Goal: Obtain resource: Obtain resource

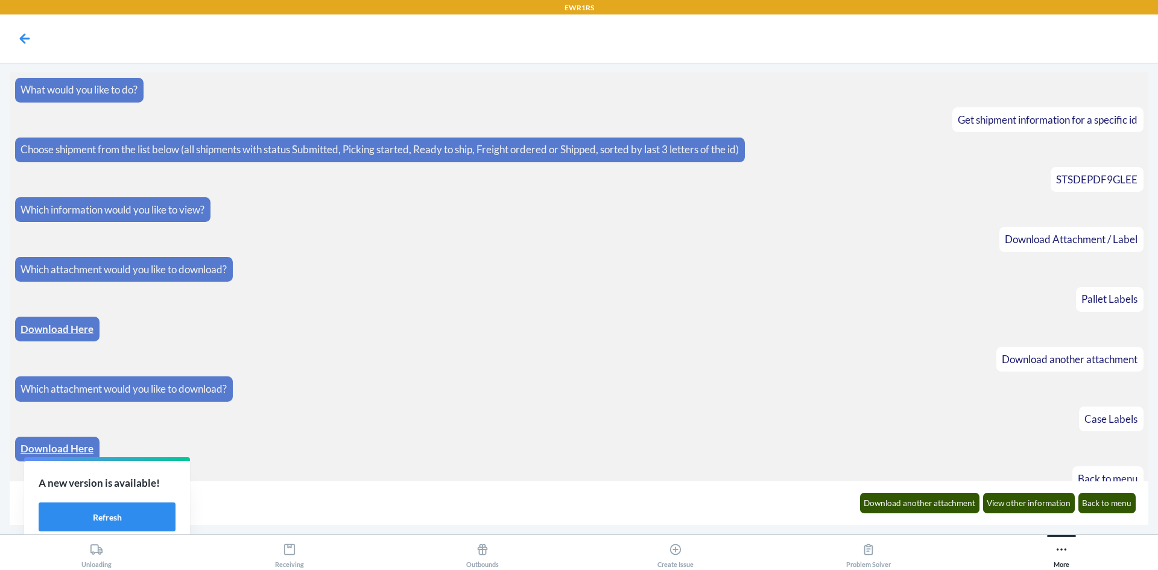
scroll to position [284, 0]
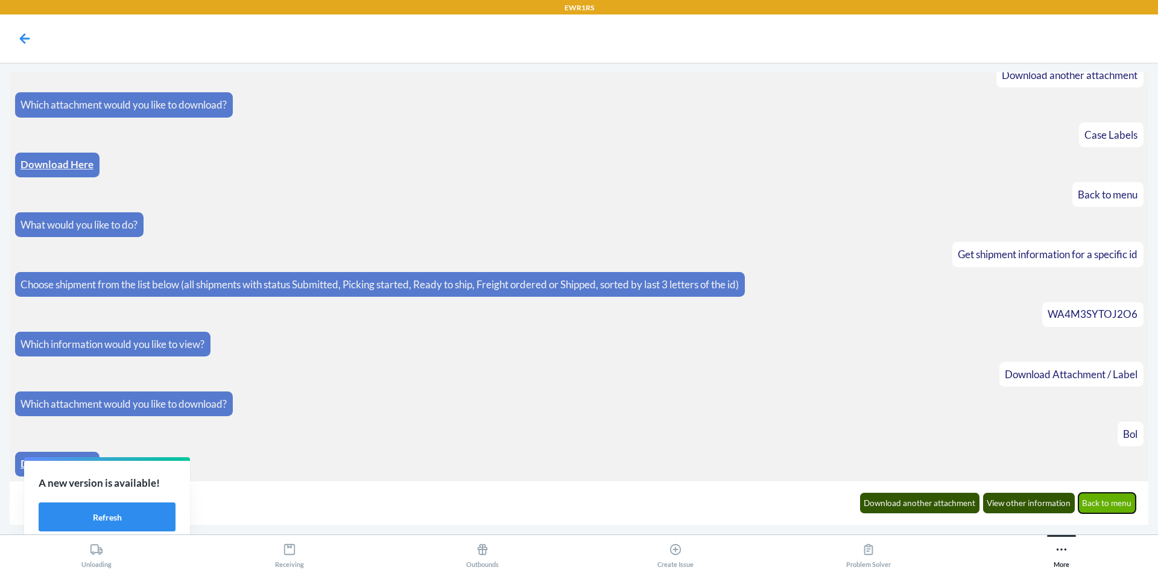
click at [1107, 504] on button "Back to menu" at bounding box center [1108, 503] width 58 height 21
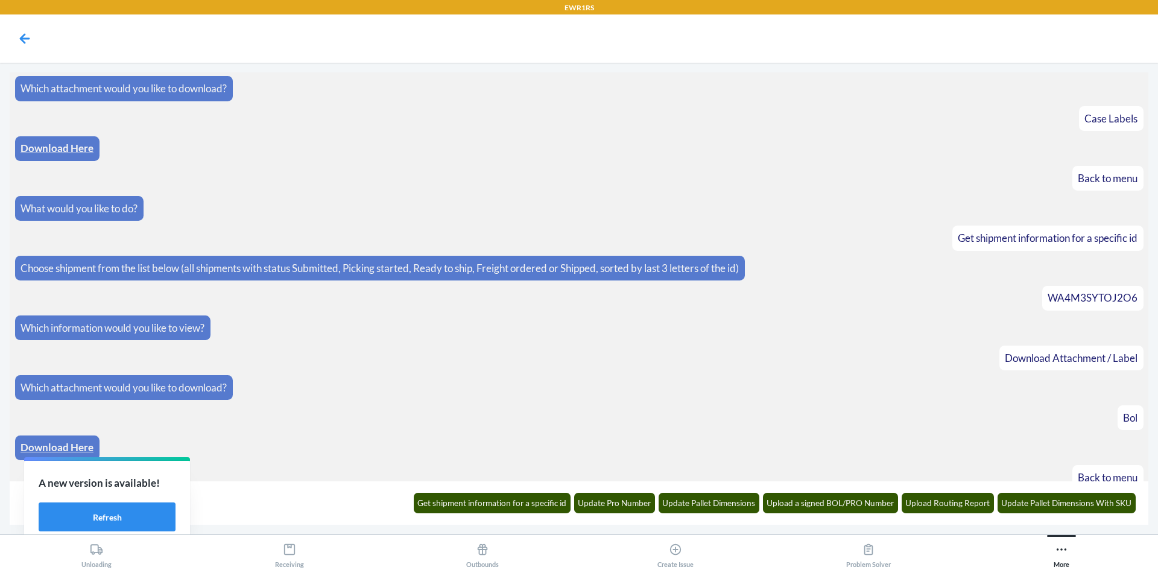
scroll to position [344, 0]
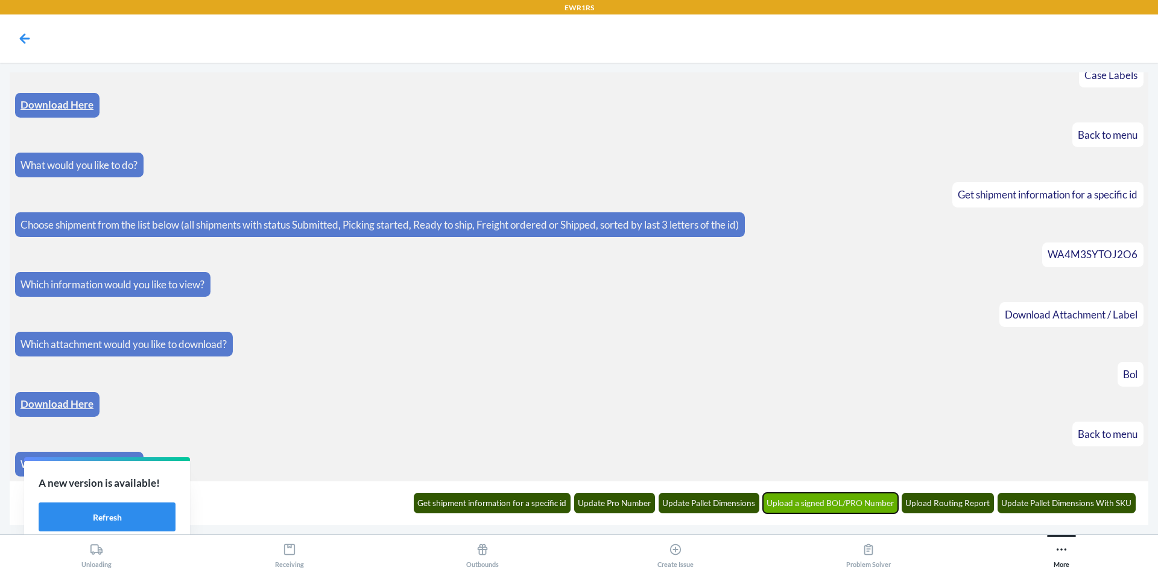
click at [829, 501] on button "Upload a signed BOL/PRO Number" at bounding box center [831, 503] width 136 height 21
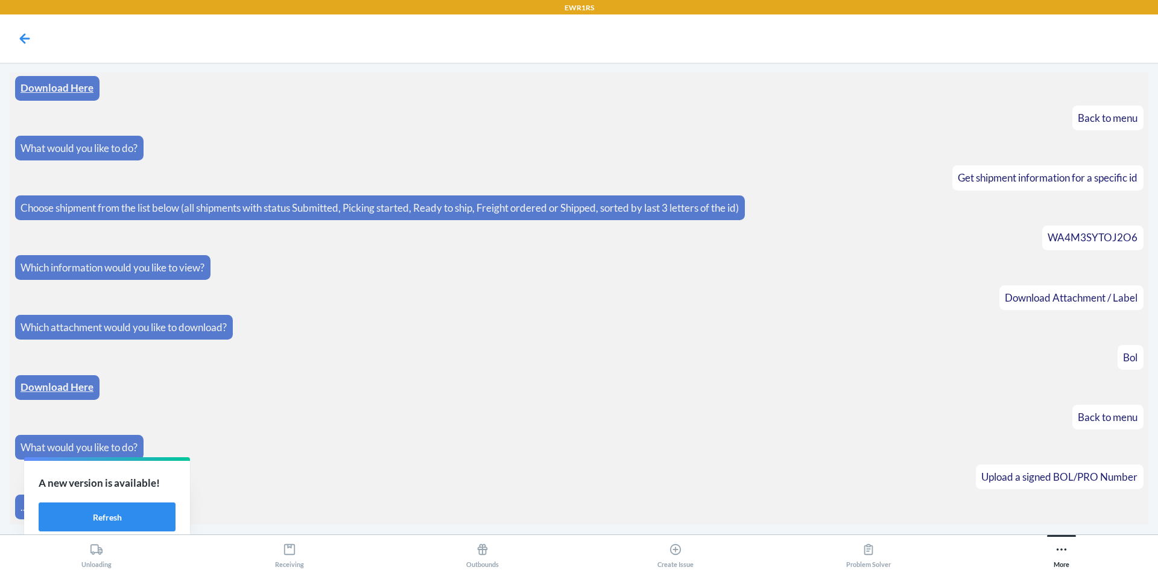
scroll to position [404, 0]
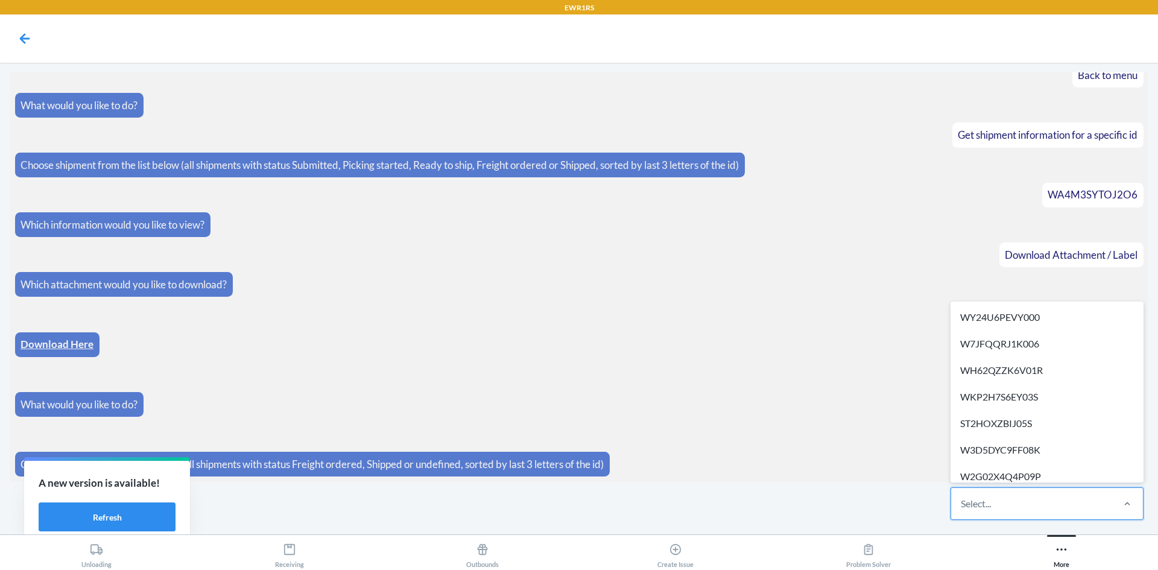
click at [1042, 517] on div "Select..." at bounding box center [1031, 503] width 160 height 31
click at [962, 511] on input "option WY24U6PEVY000 focused, 1 of 504. 504 results available. Use Up and Down …" at bounding box center [961, 504] width 1 height 14
type input "t"
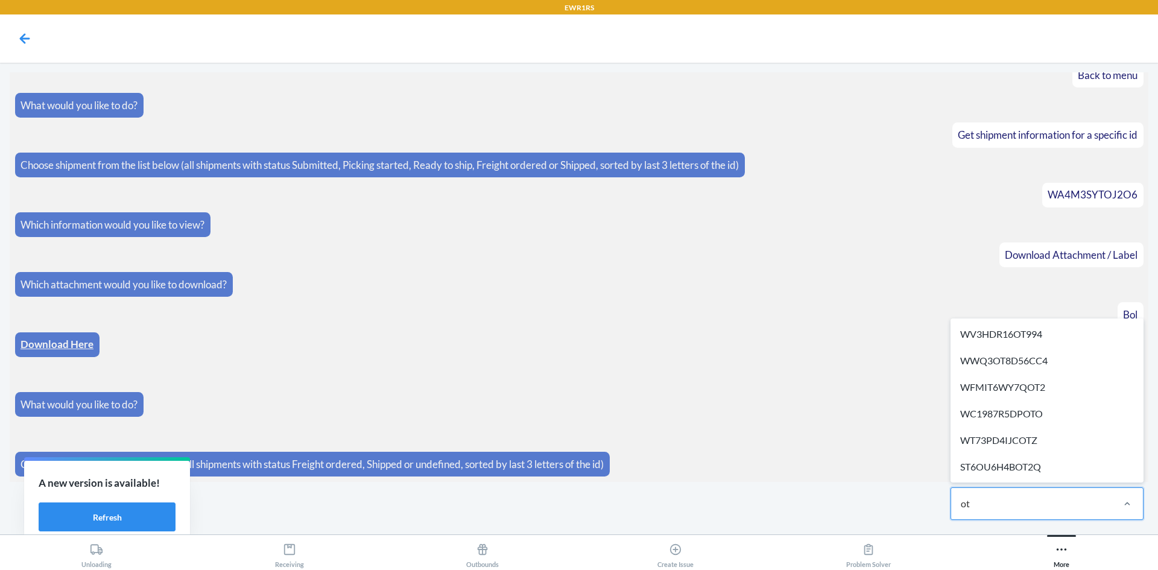
type input "ot2"
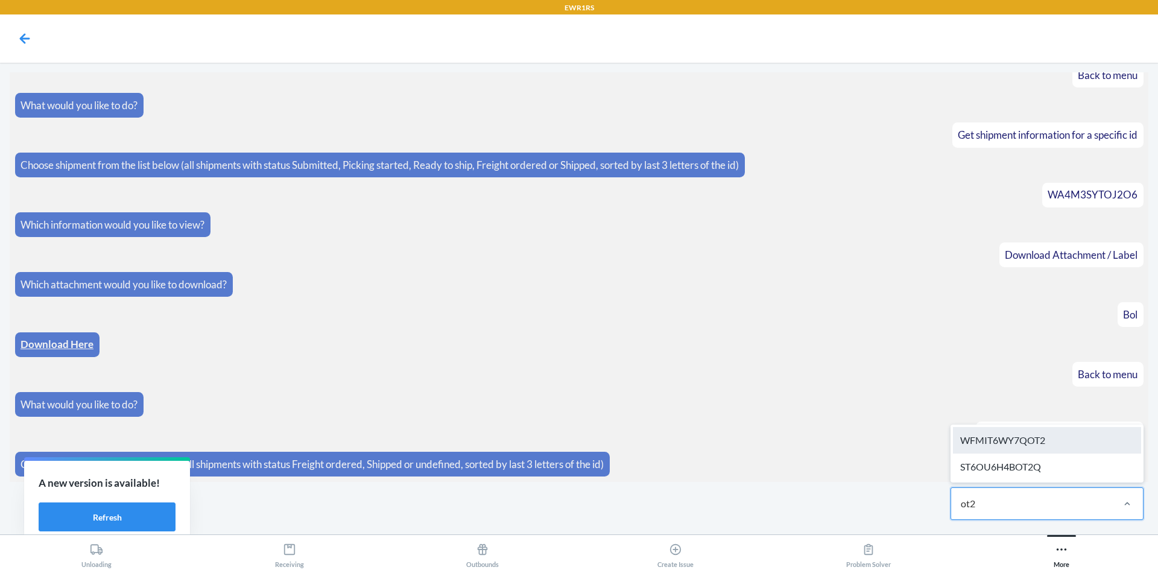
click at [1047, 441] on div "WFMIT6WY7QOT2" at bounding box center [1047, 440] width 188 height 27
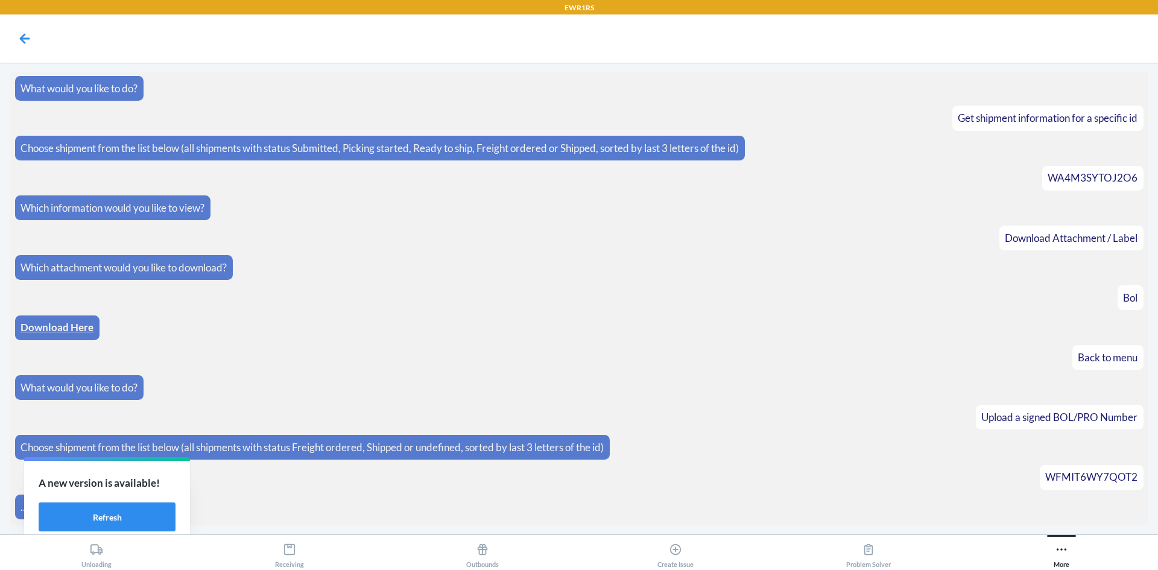
scroll to position [511, 0]
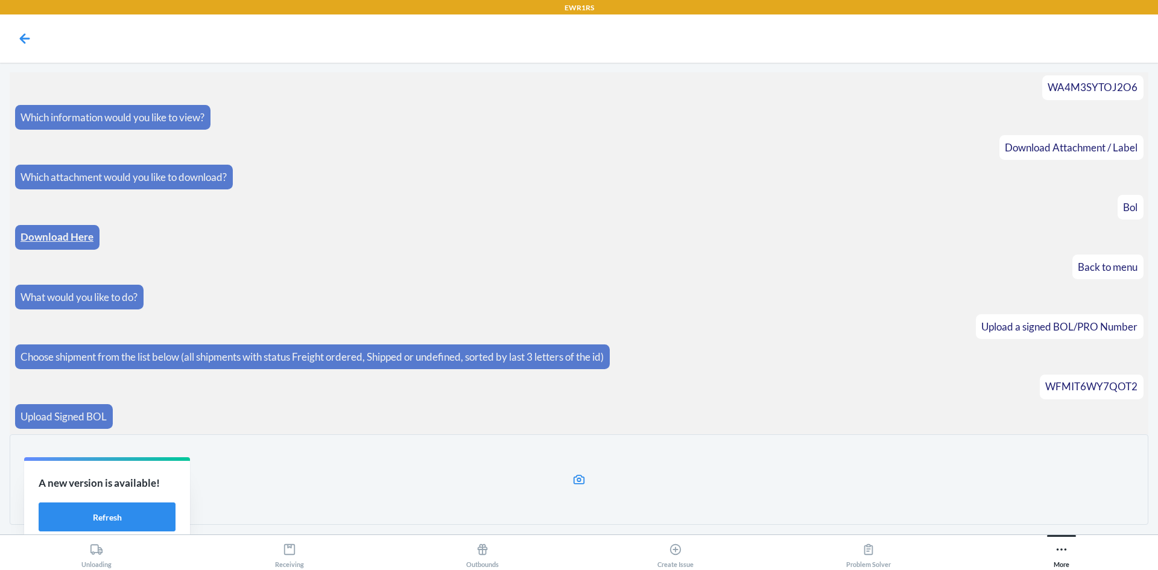
click at [721, 480] on label at bounding box center [579, 479] width 1139 height 91
click at [0, 0] on input "file" at bounding box center [0, 0] width 0 height 0
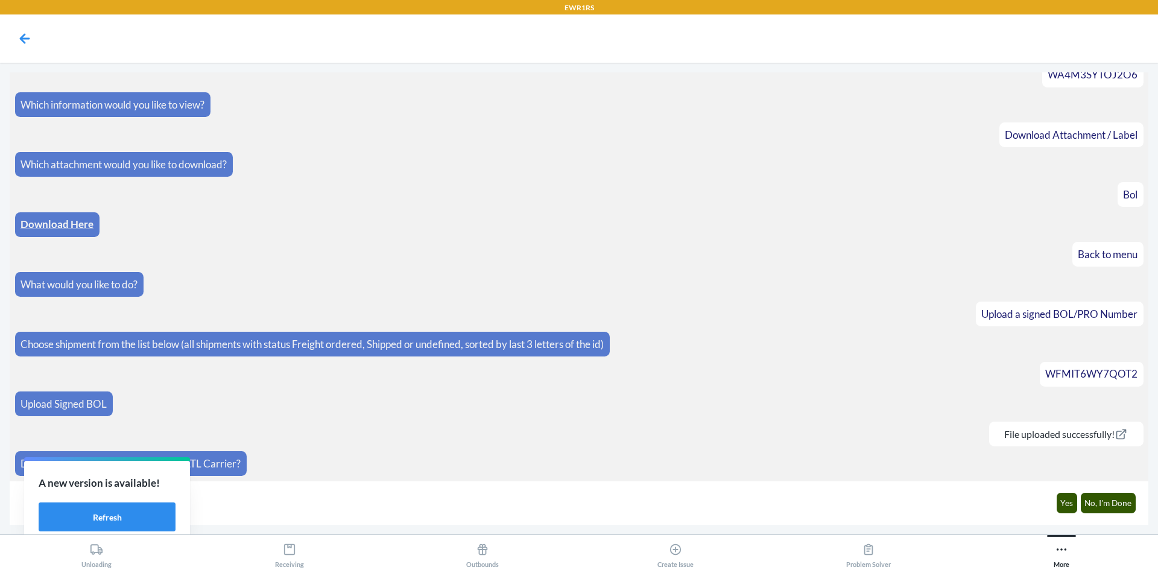
scroll to position [524, 0]
click at [1113, 506] on button "No, I'm Done" at bounding box center [1109, 503] width 56 height 21
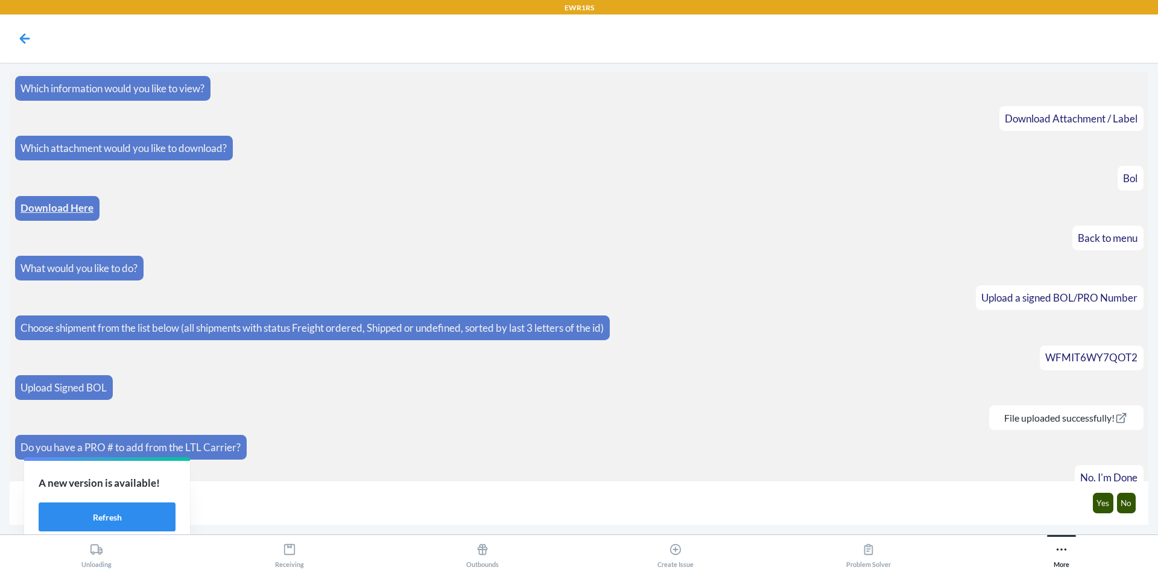
scroll to position [583, 0]
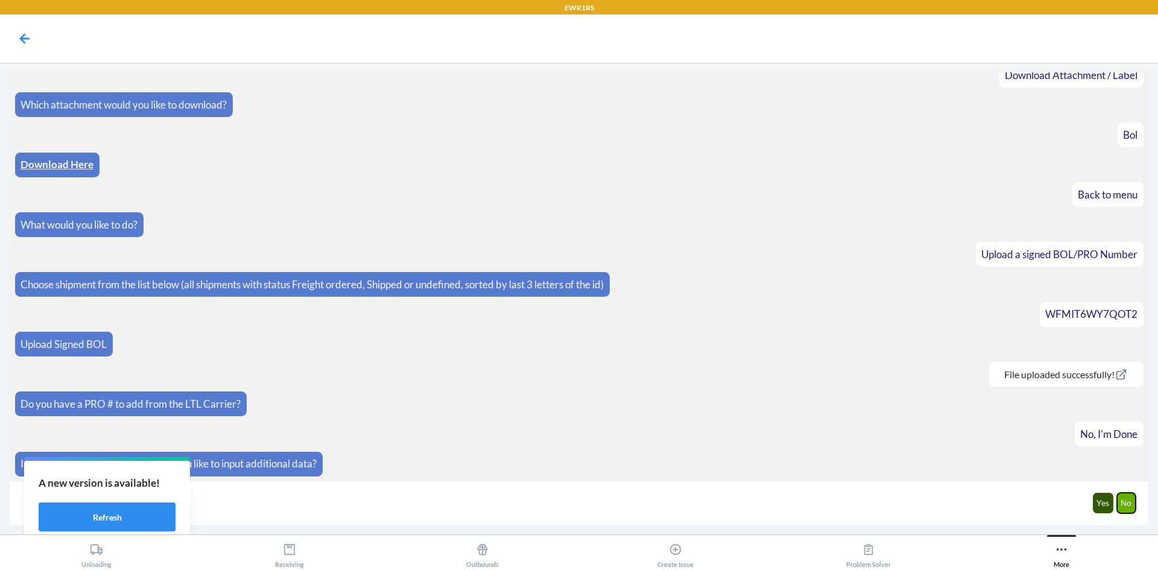
click at [1131, 507] on button "No" at bounding box center [1126, 503] width 19 height 21
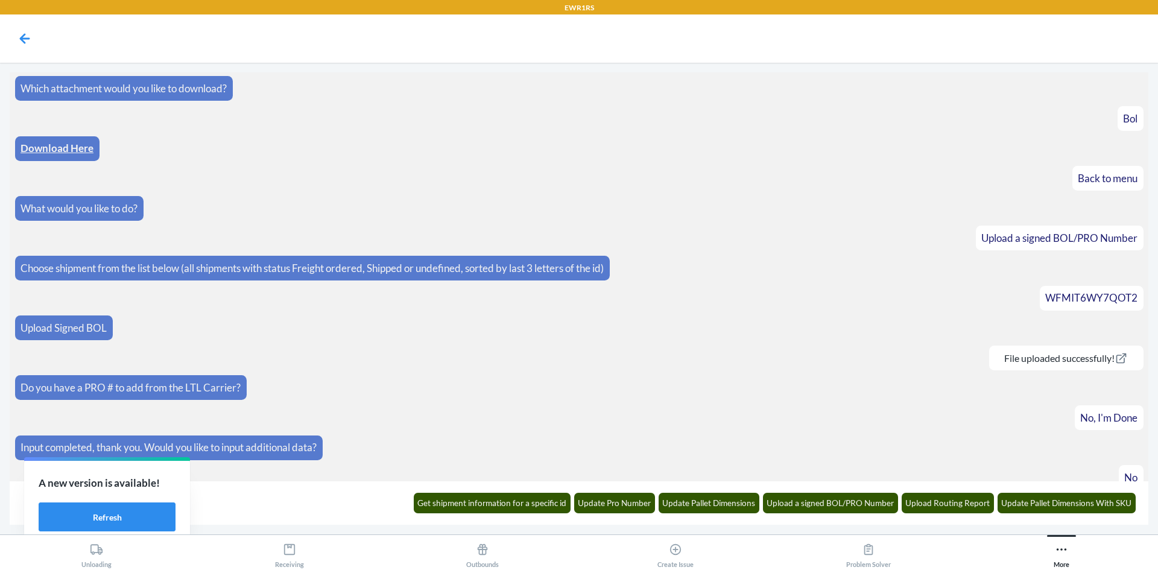
scroll to position [643, 0]
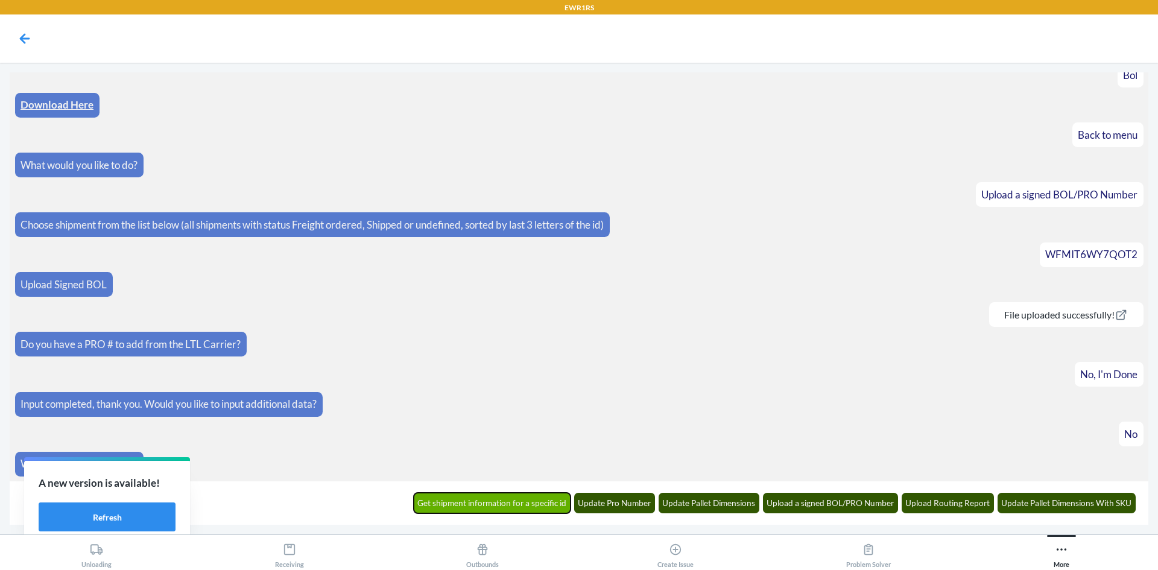
click at [510, 501] on button "Get shipment information for a specific id" at bounding box center [492, 503] width 157 height 21
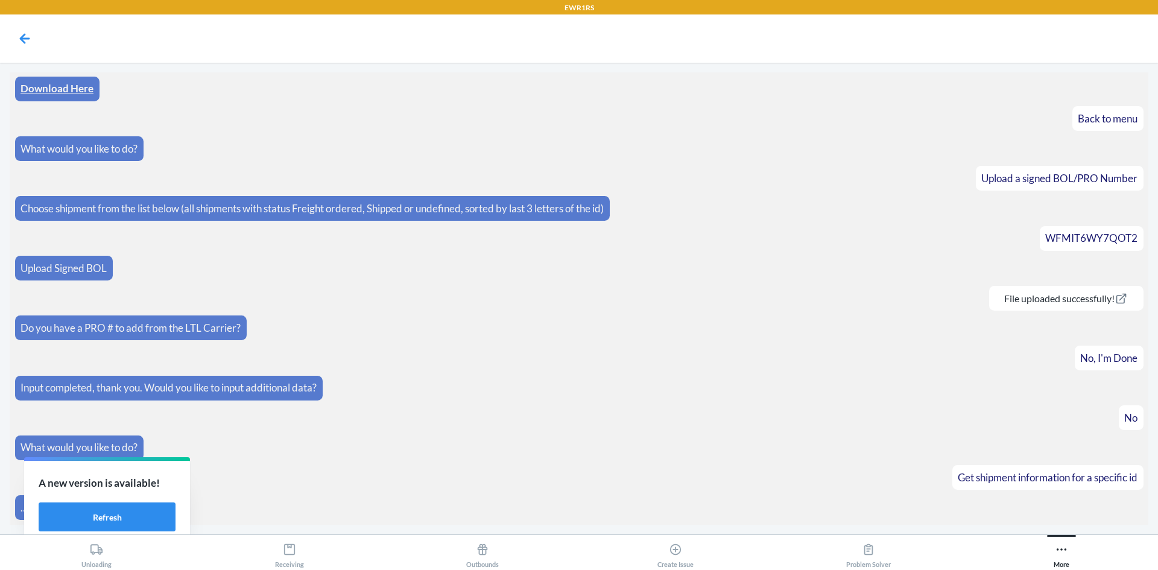
scroll to position [702, 0]
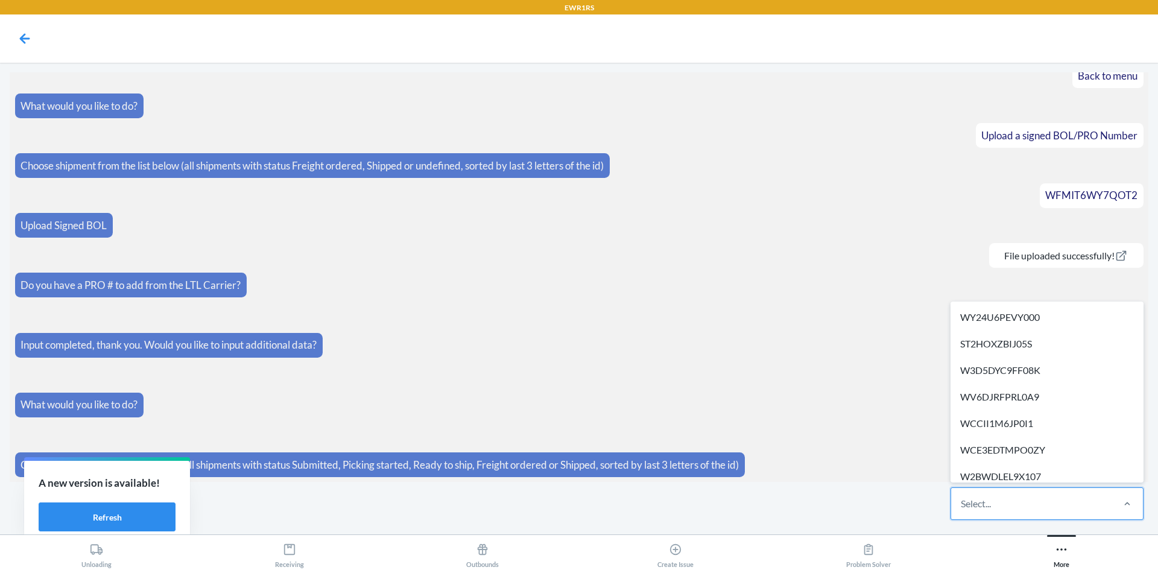
click at [1025, 508] on div "Select..." at bounding box center [1031, 503] width 160 height 31
click at [962, 508] on input "option WY24U6PEVY000 focused, 1 of 304. 304 results available. Use Up and Down …" at bounding box center [961, 504] width 1 height 14
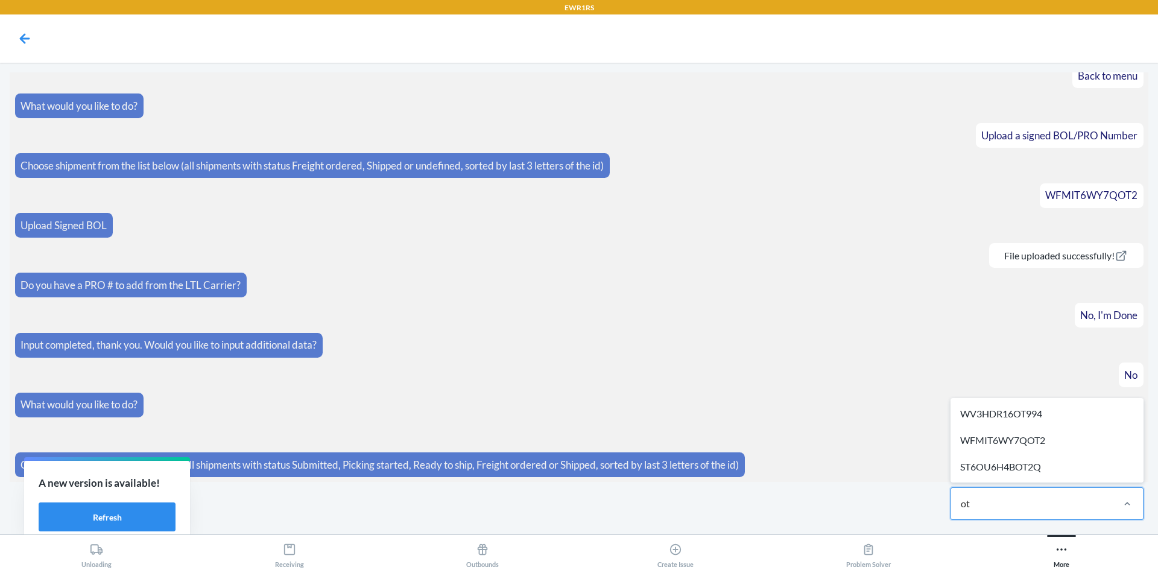
type input "ot2"
click at [1004, 442] on div "WFMIT6WY7QOT2" at bounding box center [1047, 440] width 188 height 27
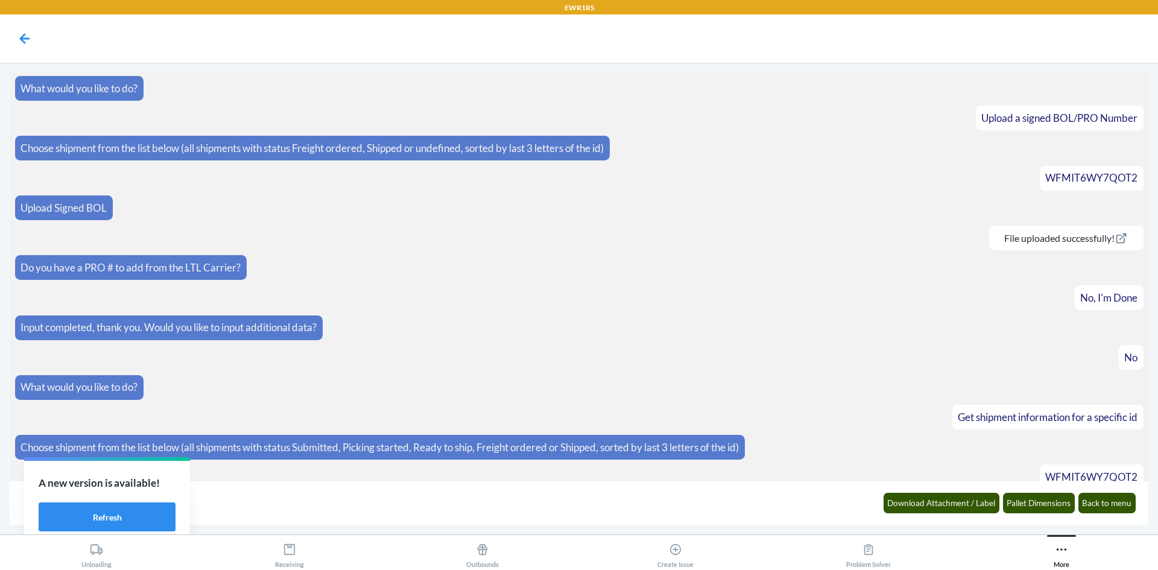
scroll to position [763, 0]
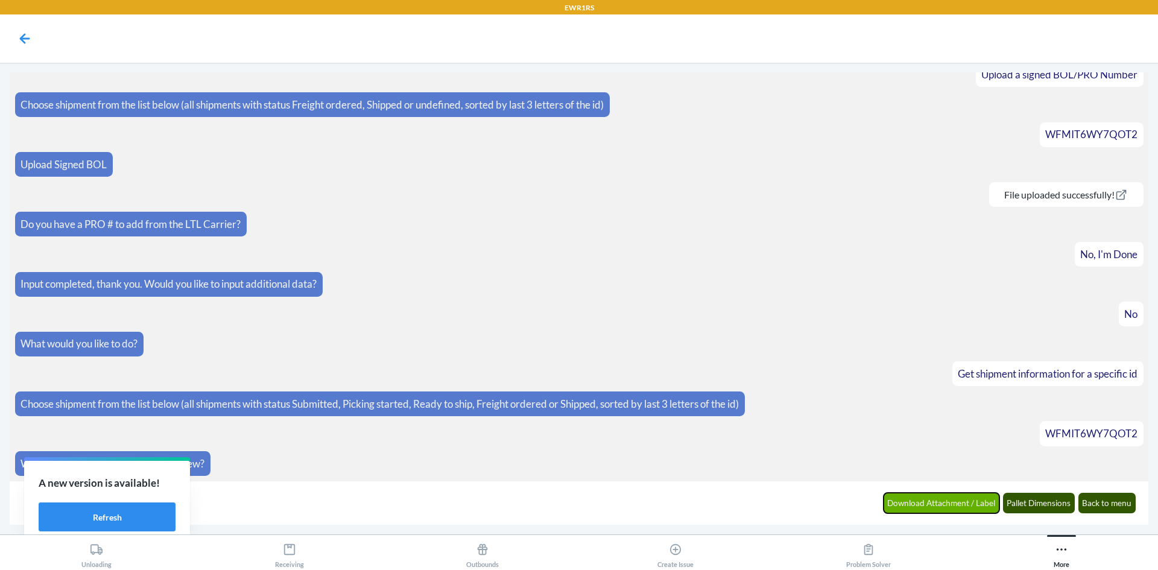
click at [910, 501] on button "Download Attachment / Label" at bounding box center [942, 503] width 116 height 21
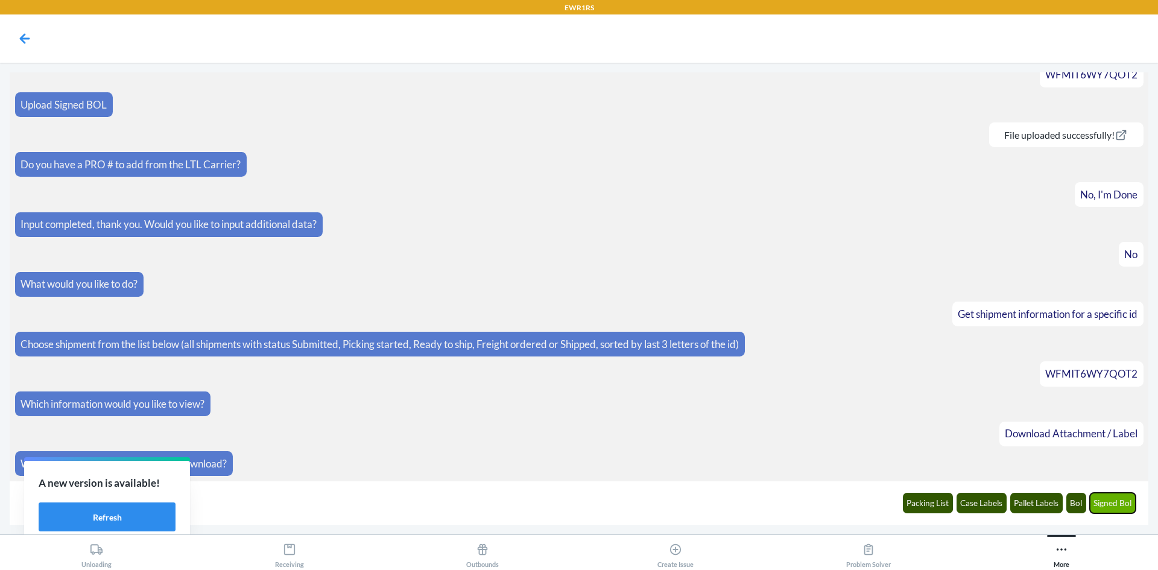
click at [1111, 506] on button "Signed Bol" at bounding box center [1113, 503] width 46 height 21
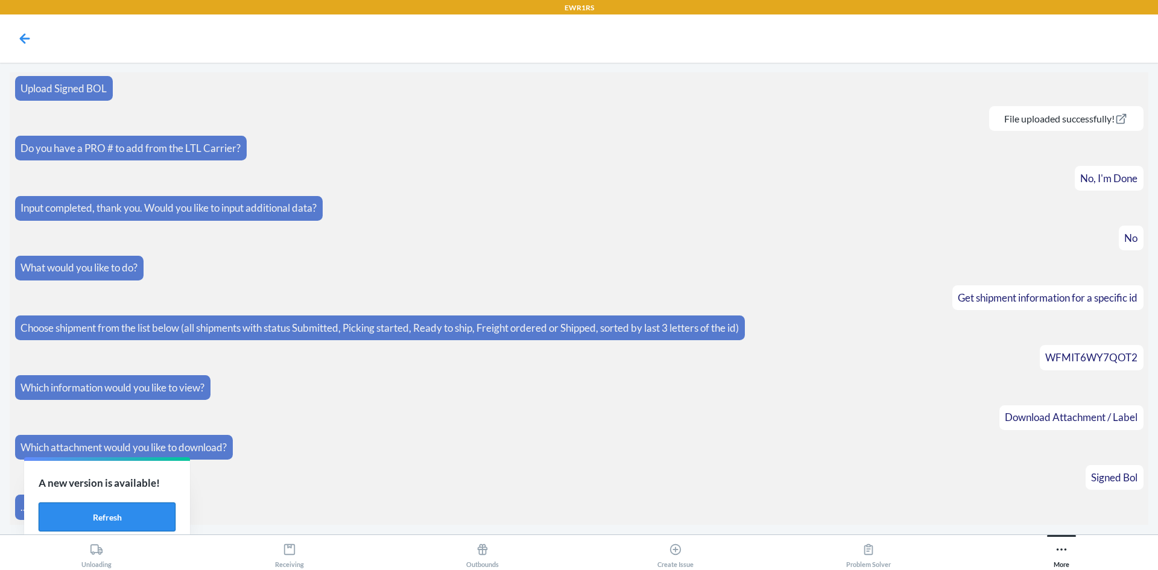
scroll to position [883, 0]
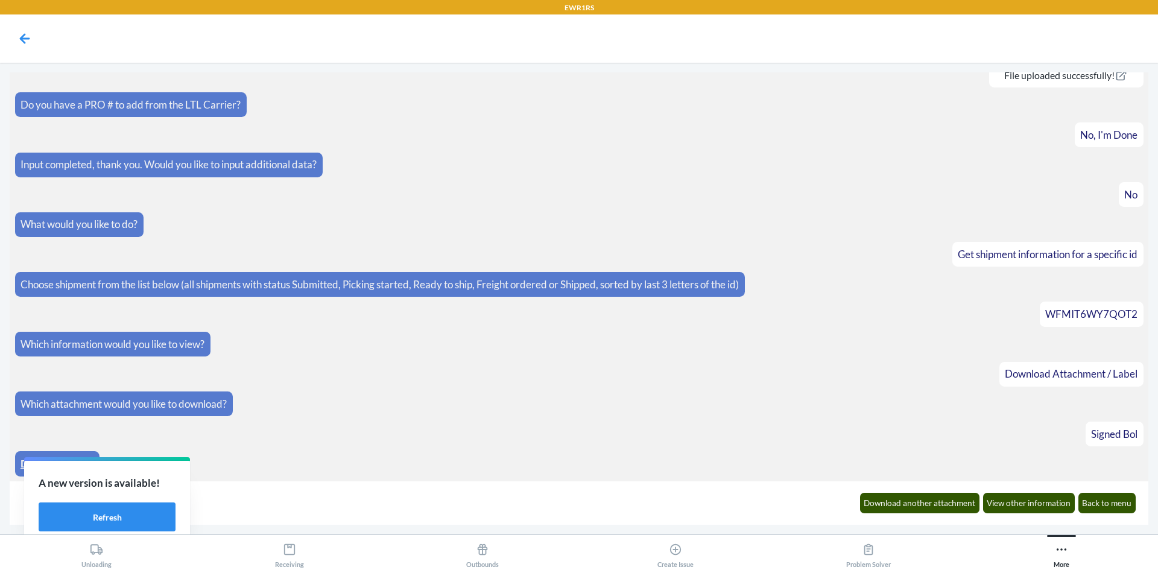
click at [22, 466] on link "Download Here" at bounding box center [57, 463] width 73 height 13
click at [1125, 499] on button "Back to menu" at bounding box center [1108, 503] width 58 height 21
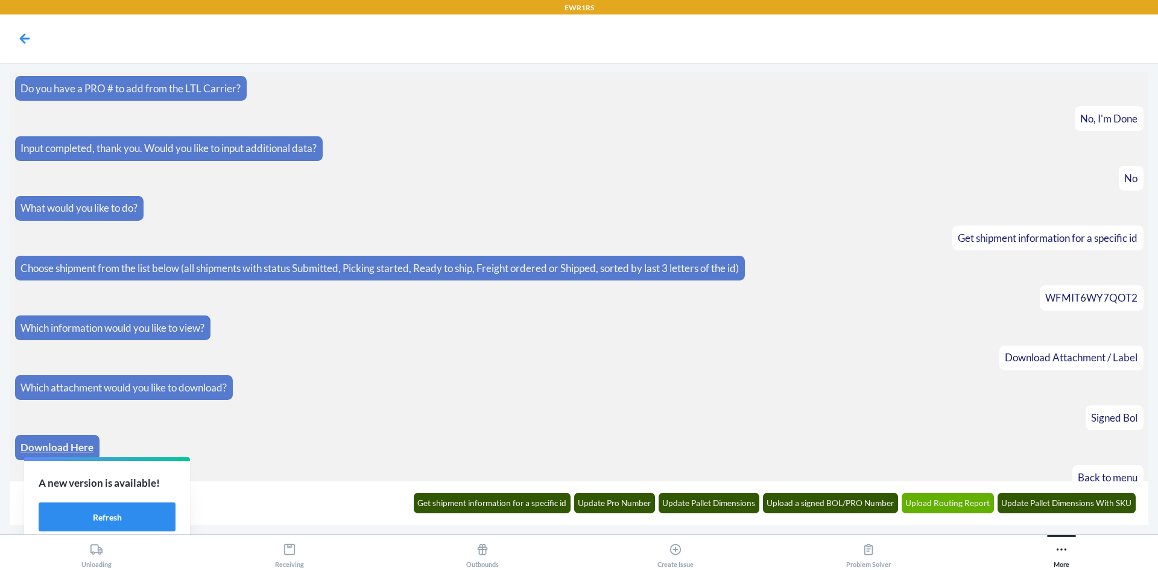
scroll to position [942, 0]
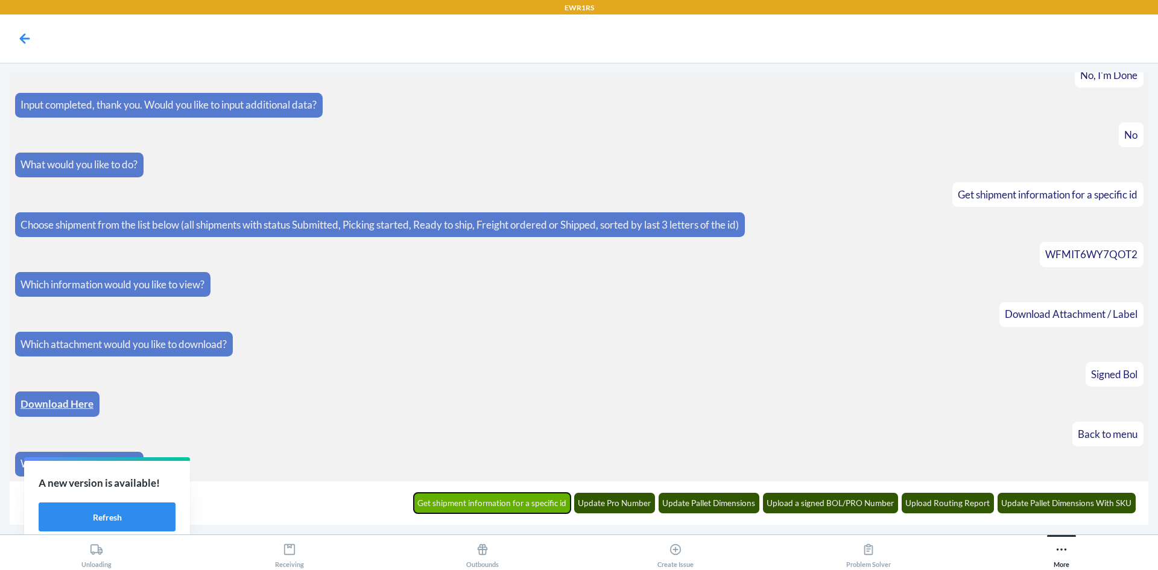
click at [540, 500] on button "Get shipment information for a specific id" at bounding box center [492, 503] width 157 height 21
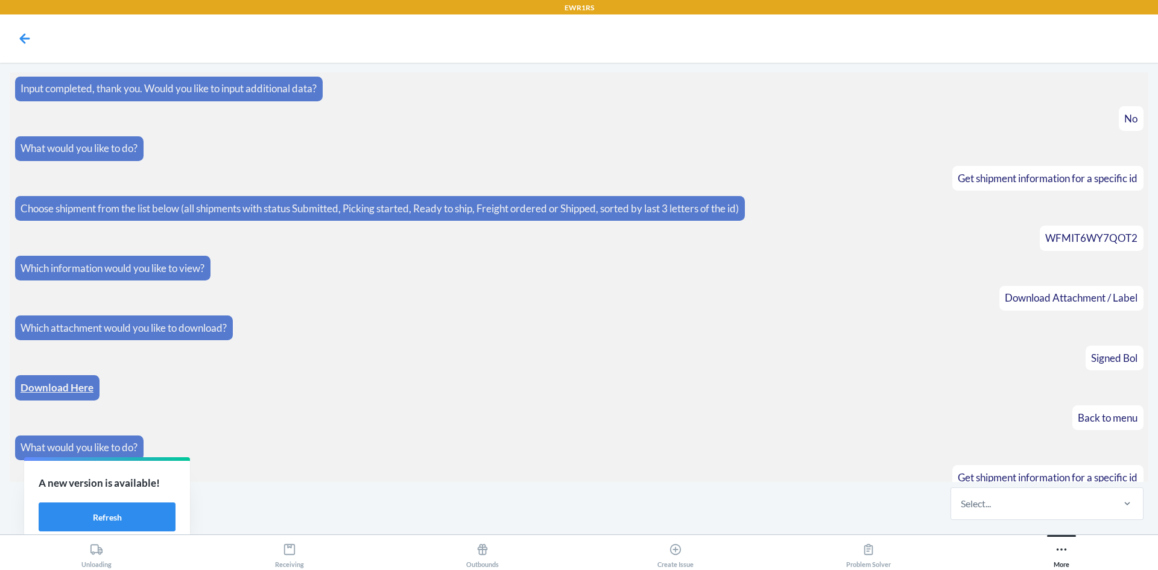
scroll to position [1002, 0]
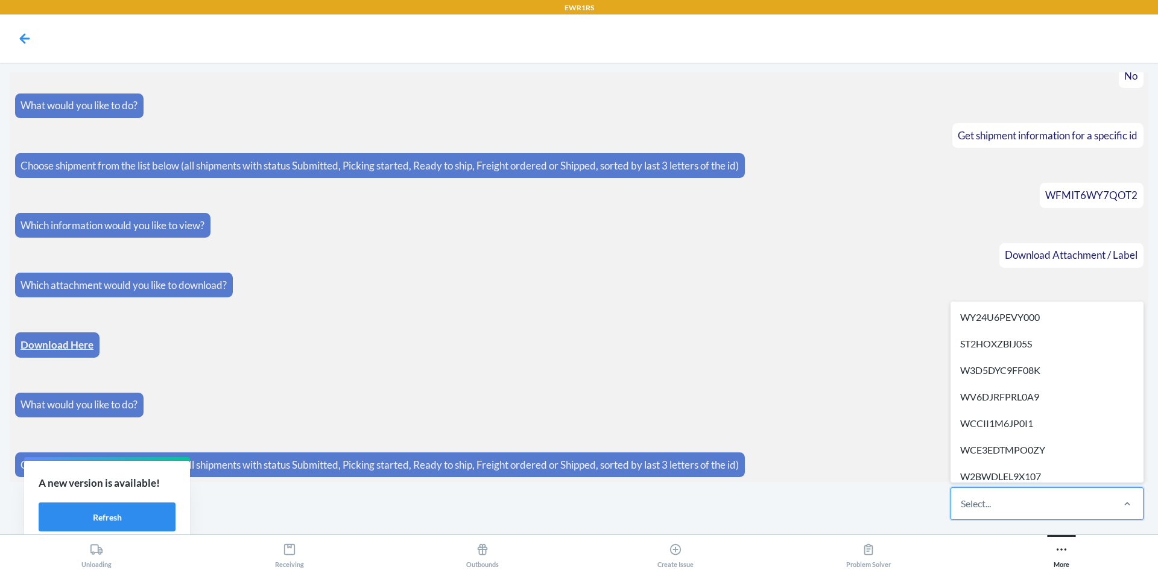
drag, startPoint x: 1059, startPoint y: 508, endPoint x: 794, endPoint y: 354, distance: 306.3
click at [794, 354] on article "Download Here" at bounding box center [579, 344] width 1129 height 25
click at [1063, 500] on div "Select..." at bounding box center [1031, 503] width 160 height 31
click at [962, 500] on input "option WY24U6PEVY000 focused, 1 of 304. 304 results available. Use Up and Down …" at bounding box center [961, 504] width 1 height 14
paste input "WQDNQFWYHJS78"
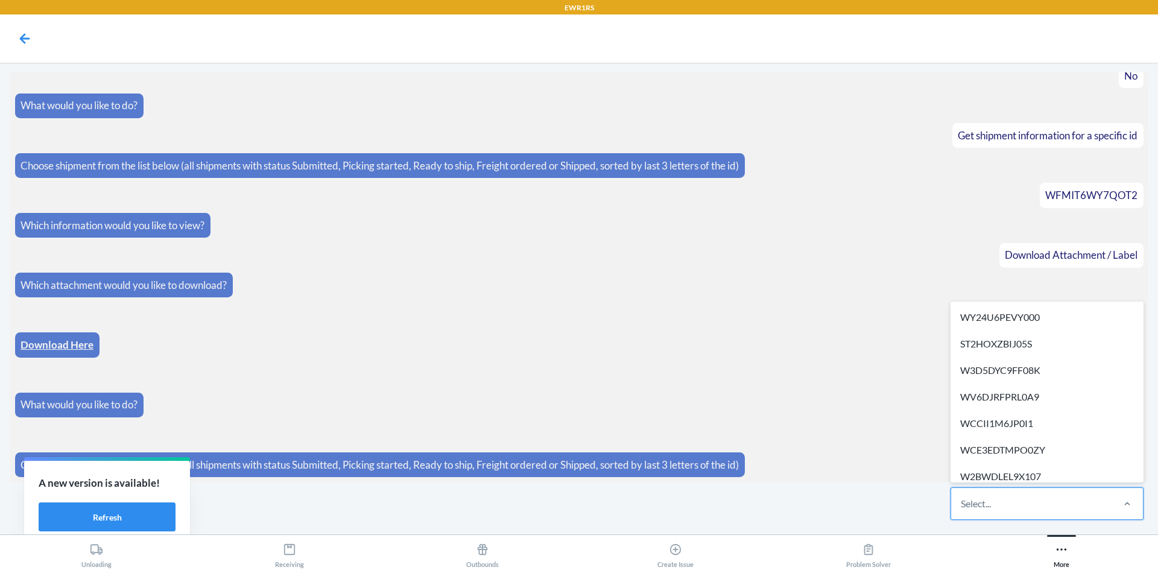
type input "WQDNQFWYHJS78"
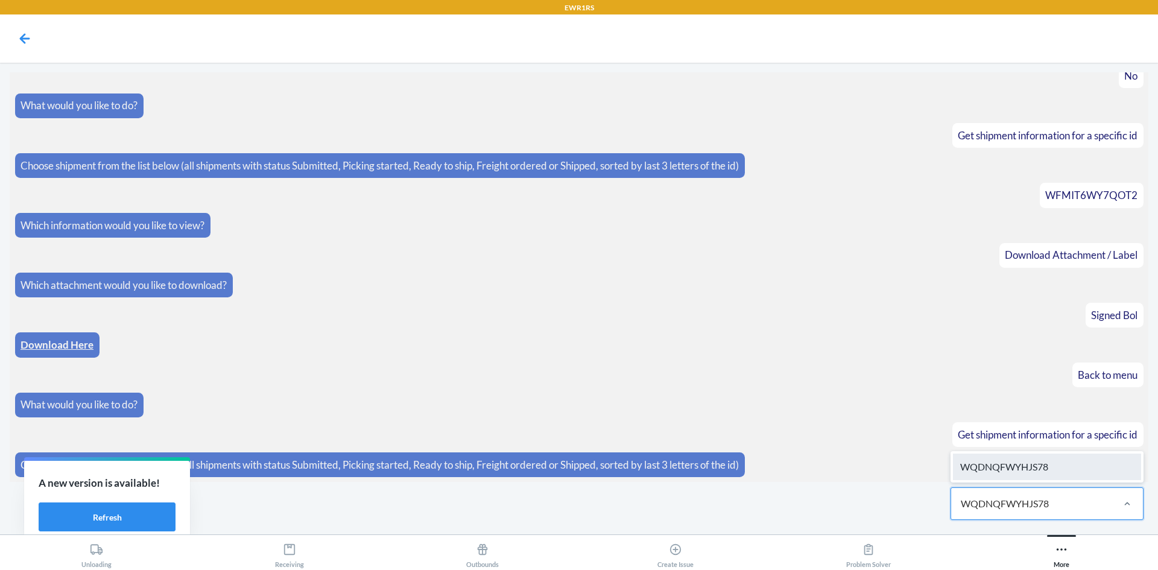
click at [1061, 462] on div "WQDNQFWYHJS78" at bounding box center [1047, 467] width 188 height 27
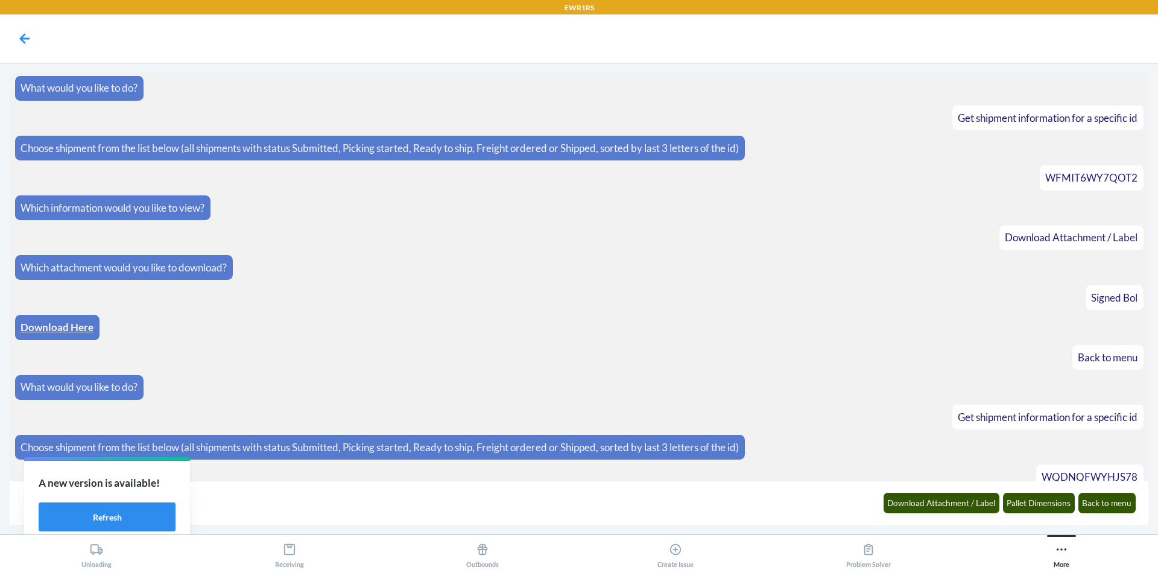
scroll to position [1063, 0]
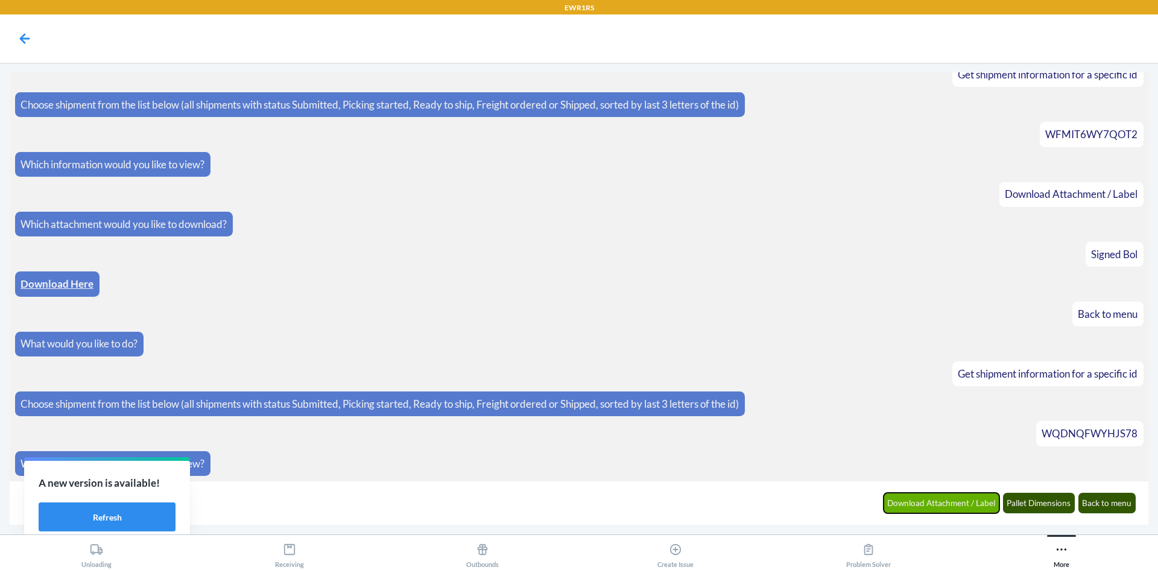
click at [960, 499] on button "Download Attachment / Label" at bounding box center [942, 503] width 116 height 21
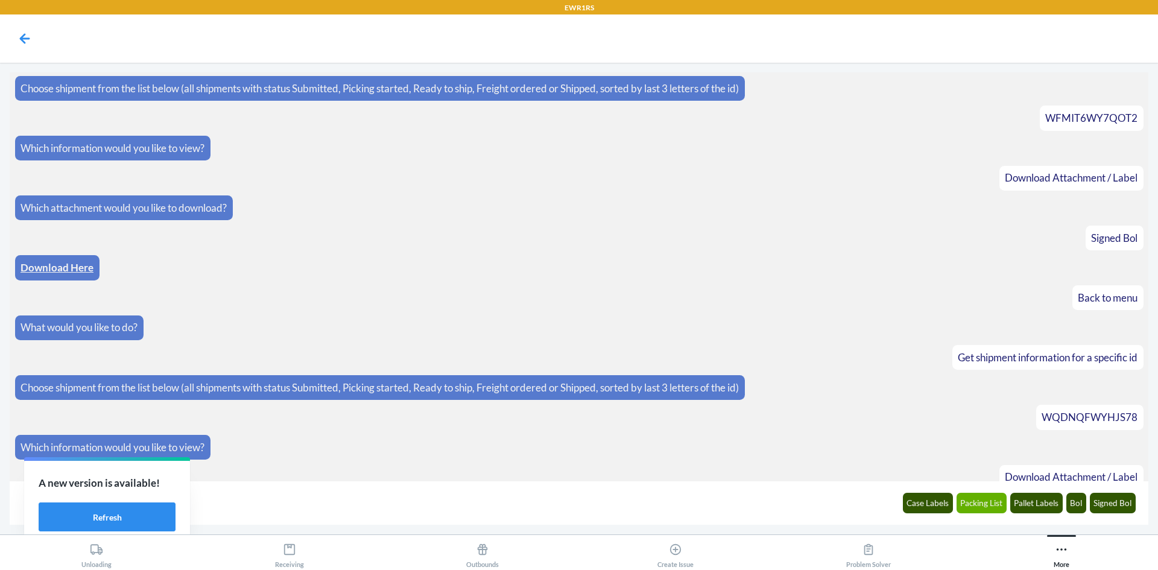
scroll to position [1122, 0]
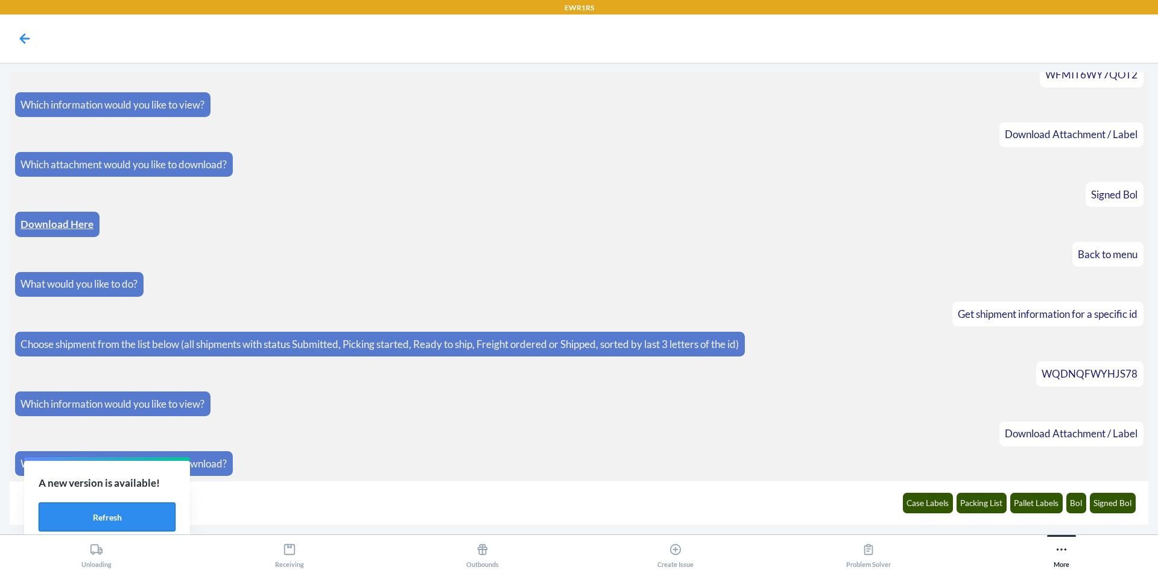
drag, startPoint x: 84, startPoint y: 531, endPoint x: 92, endPoint y: 526, distance: 9.5
click at [84, 530] on button "Refresh" at bounding box center [107, 517] width 137 height 29
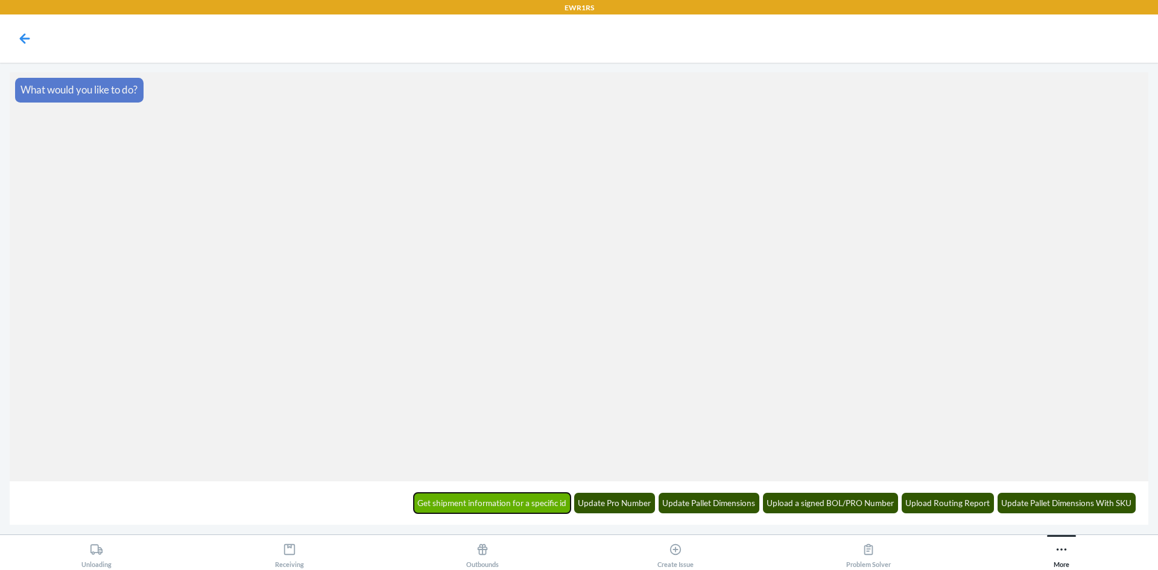
click at [529, 501] on button "Get shipment information for a specific id" at bounding box center [492, 503] width 157 height 21
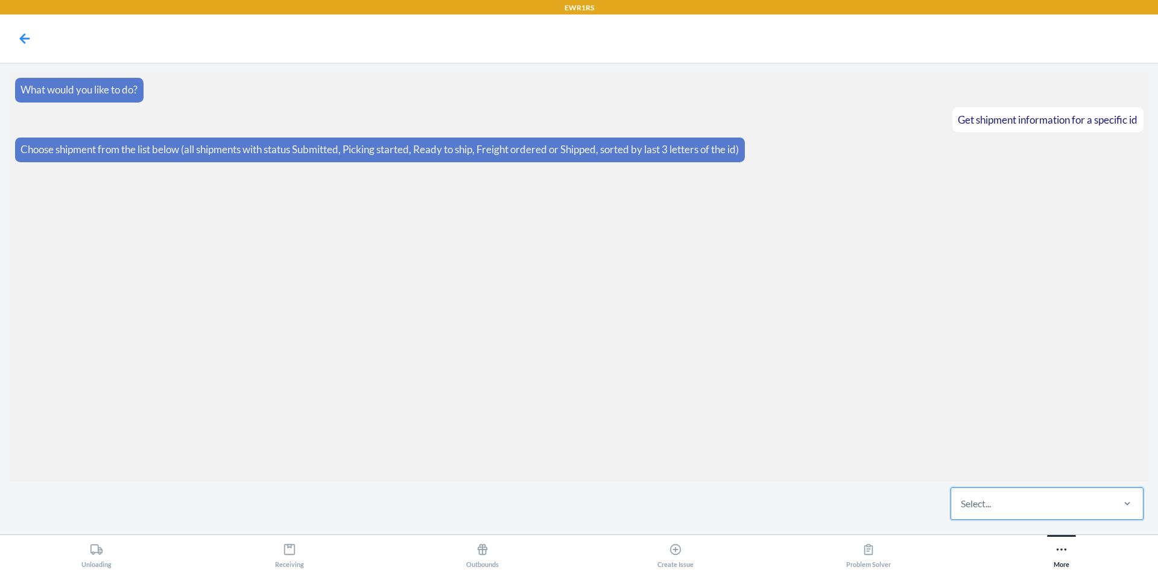
drag, startPoint x: 996, startPoint y: 514, endPoint x: 1041, endPoint y: 498, distance: 48.1
click at [1041, 498] on div "Select..." at bounding box center [1031, 503] width 160 height 31
click at [962, 498] on input "0 results available. Select is focused ,type to refine list, press Down to open…" at bounding box center [961, 504] width 1 height 14
paste input "WIC7CQ9Q28O7H"
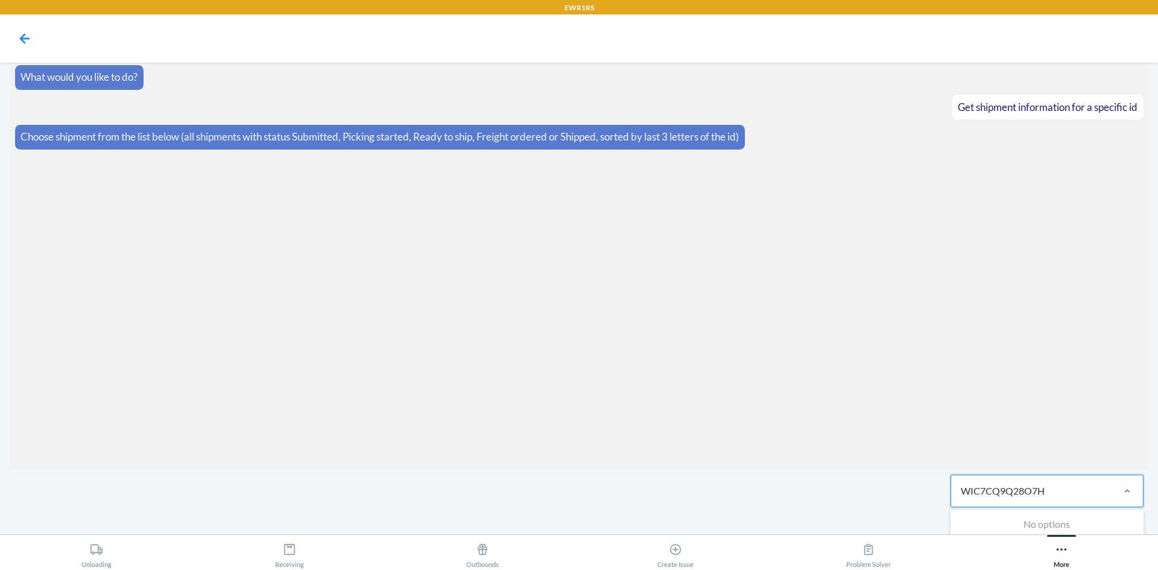
scroll to position [17, 0]
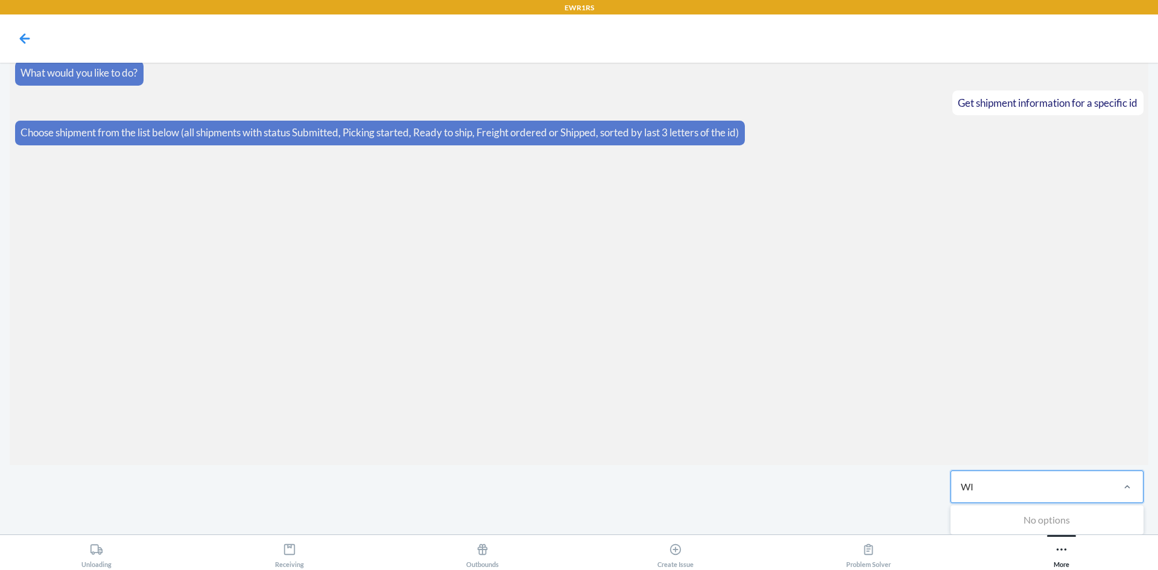
type input "W"
